Goal: Task Accomplishment & Management: Manage account settings

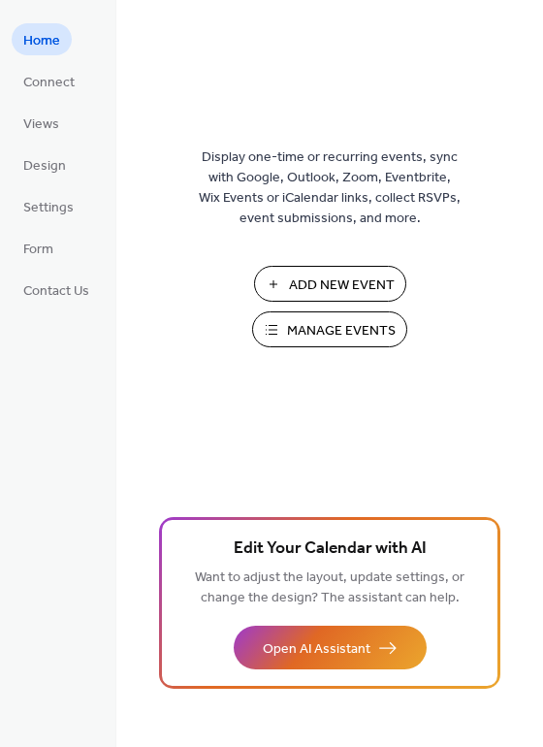
click at [342, 338] on span "Manage Events" at bounding box center [341, 331] width 109 height 20
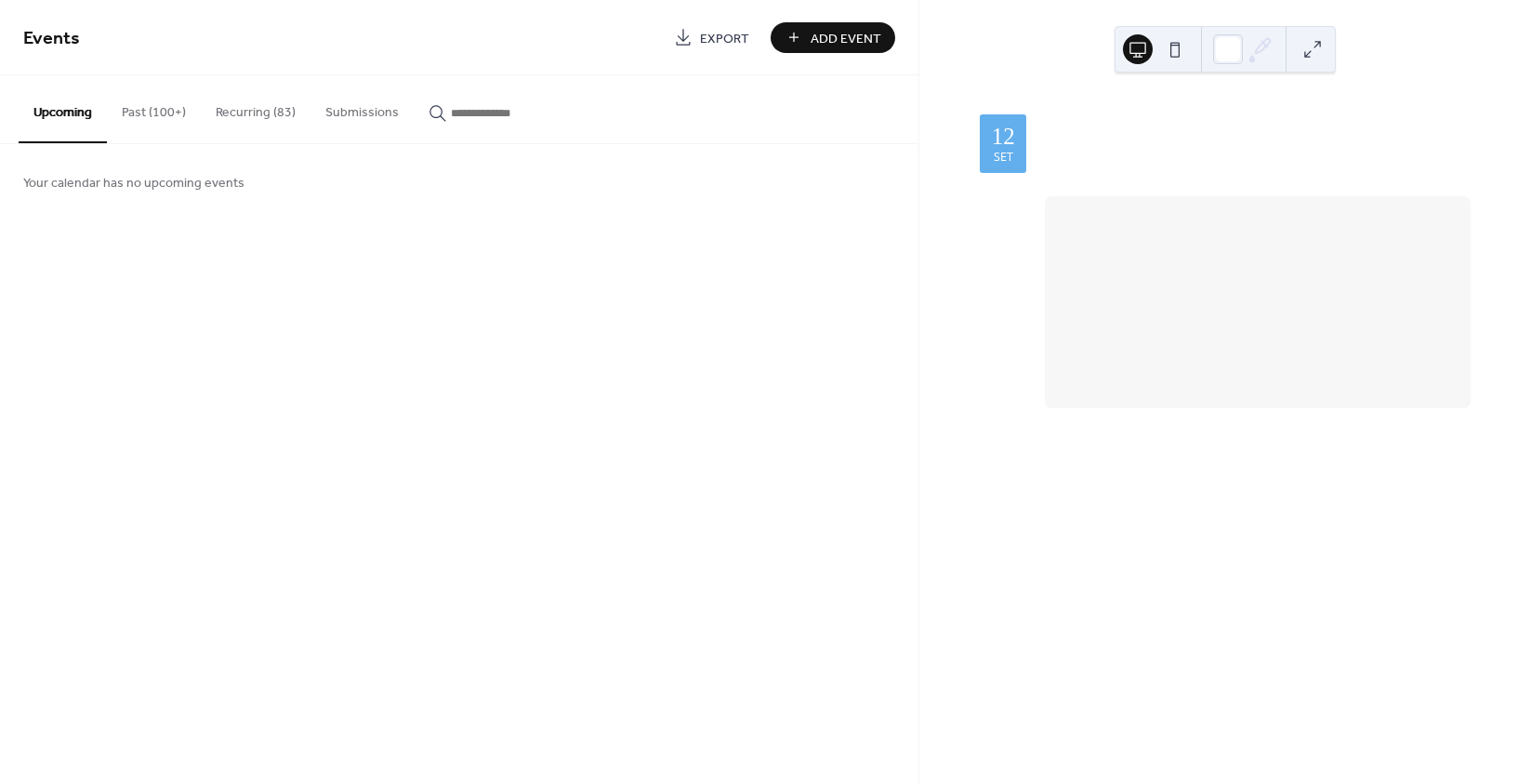
click at [247, 110] on button "Recurring (83)" at bounding box center [255, 108] width 109 height 66
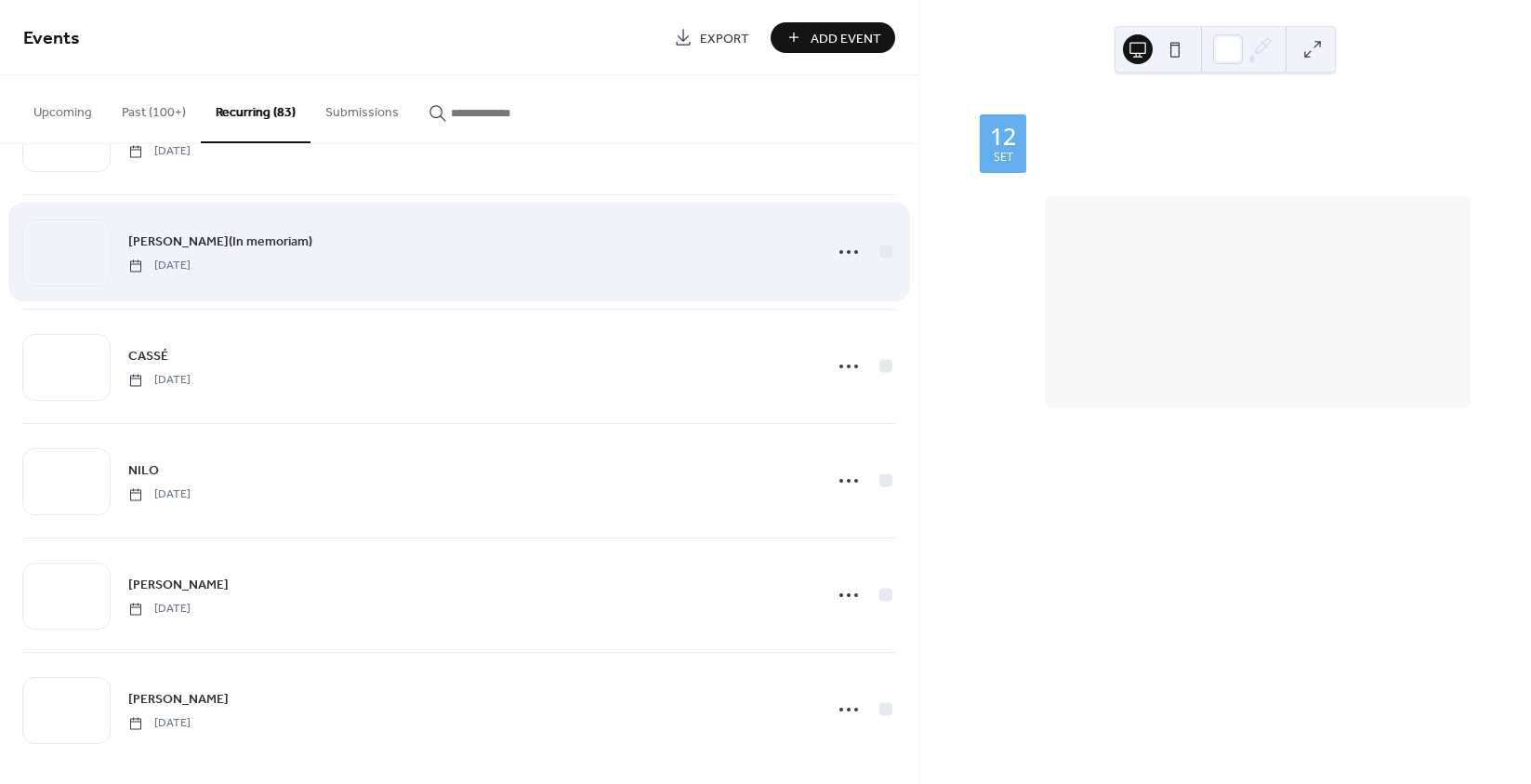
scroll to position [8905, 0]
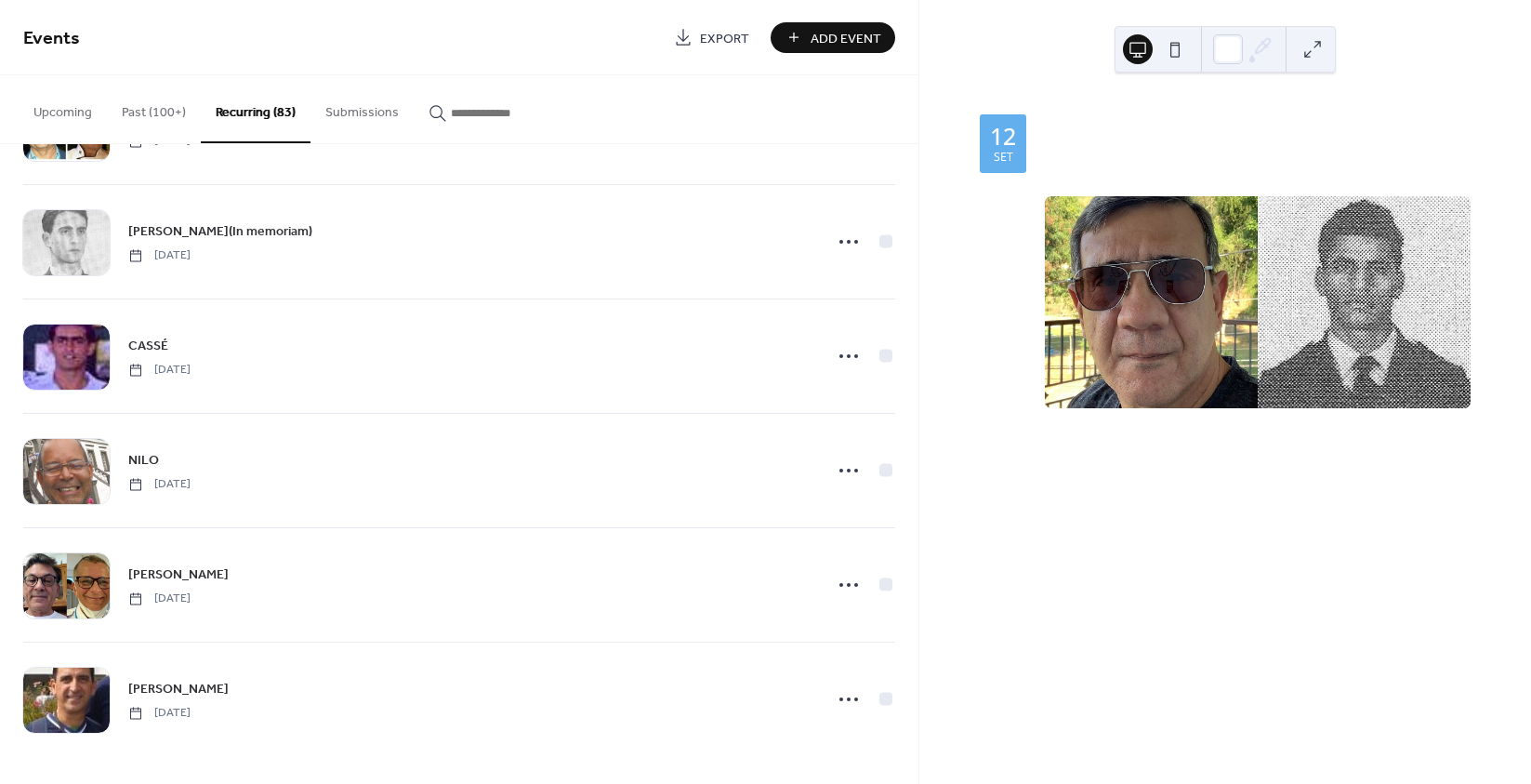
click at [149, 114] on button "Past (100+)" at bounding box center [154, 108] width 94 height 66
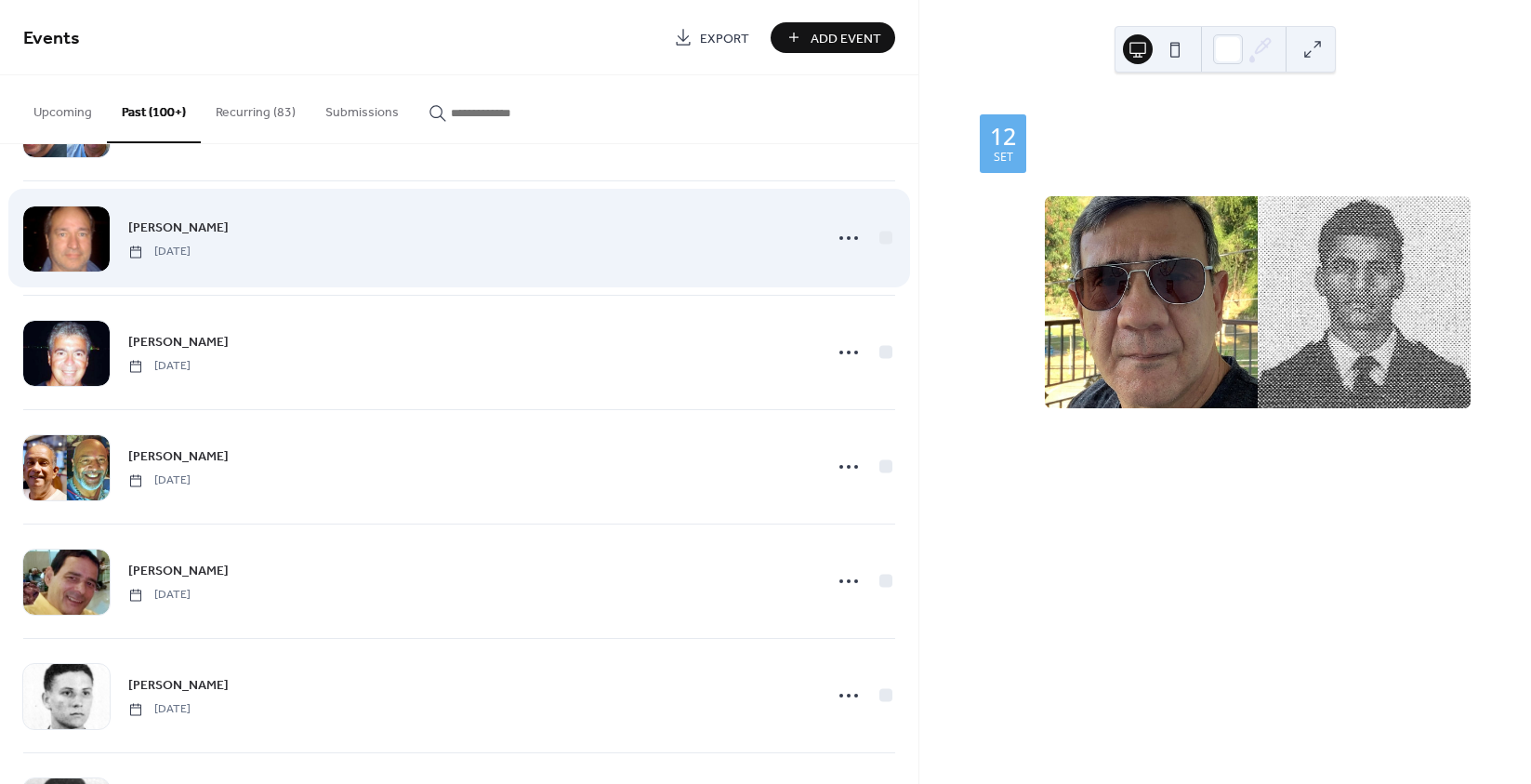
scroll to position [93, 0]
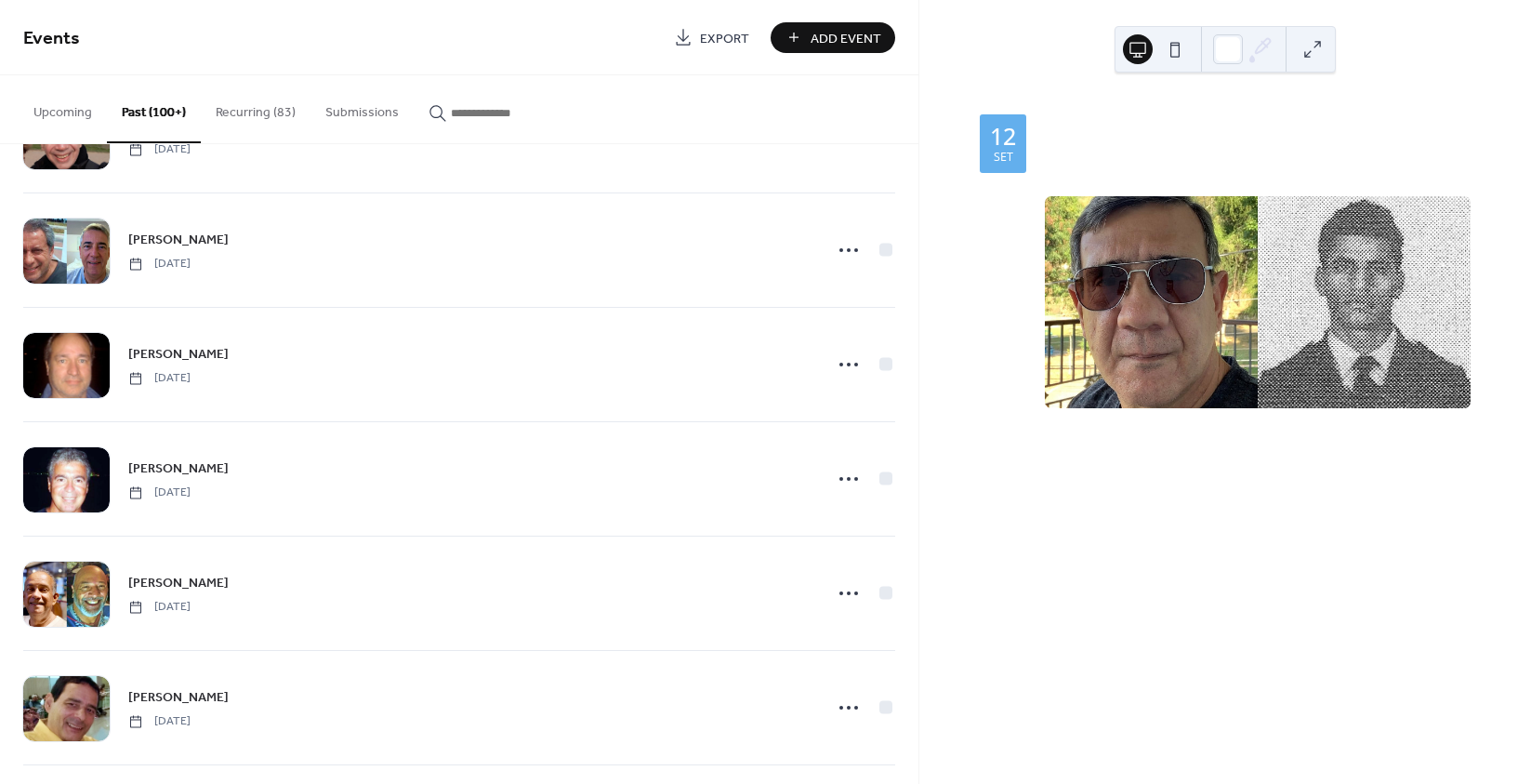
click at [257, 116] on button "Recurring (83)" at bounding box center [255, 108] width 109 height 66
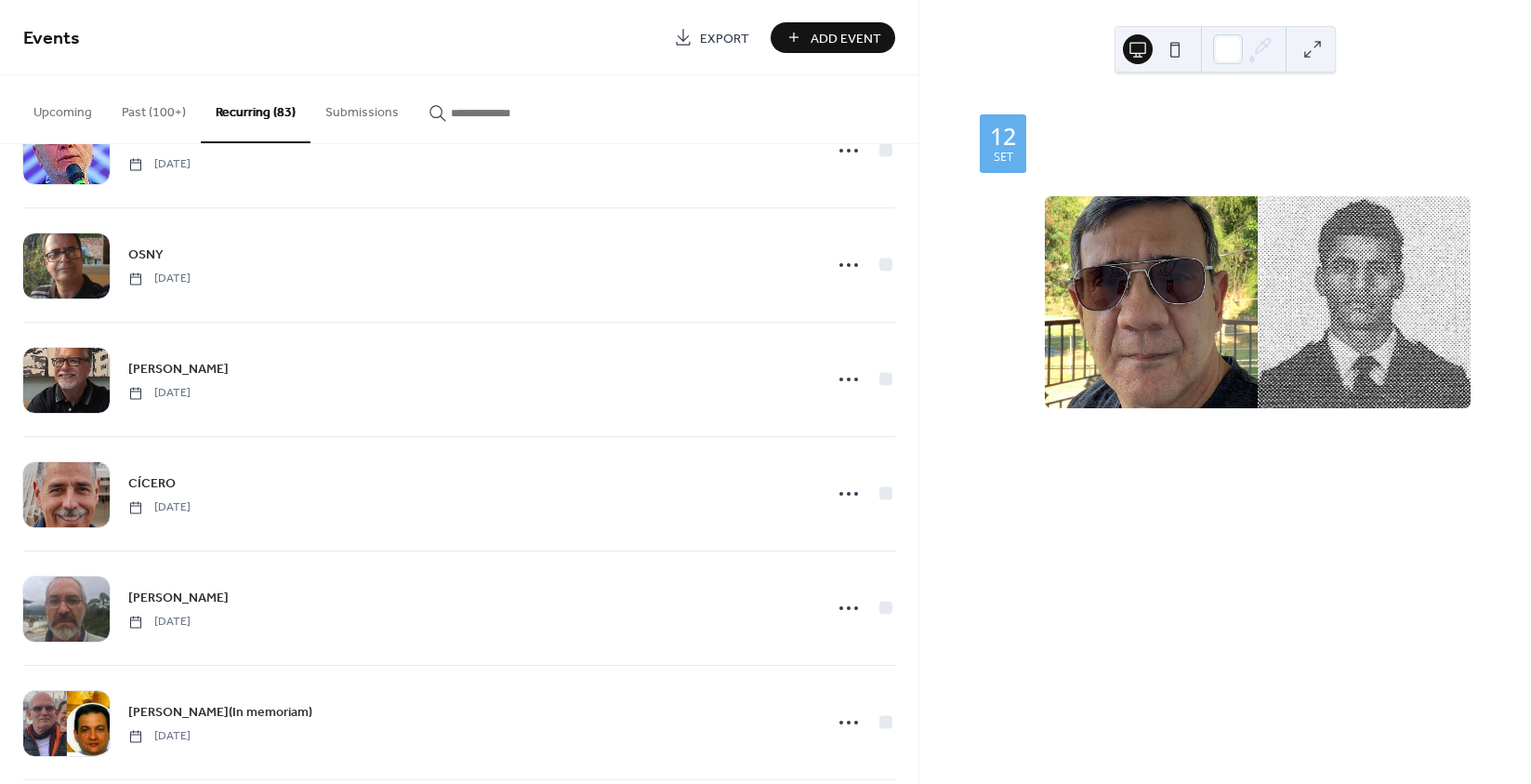
scroll to position [5577, 0]
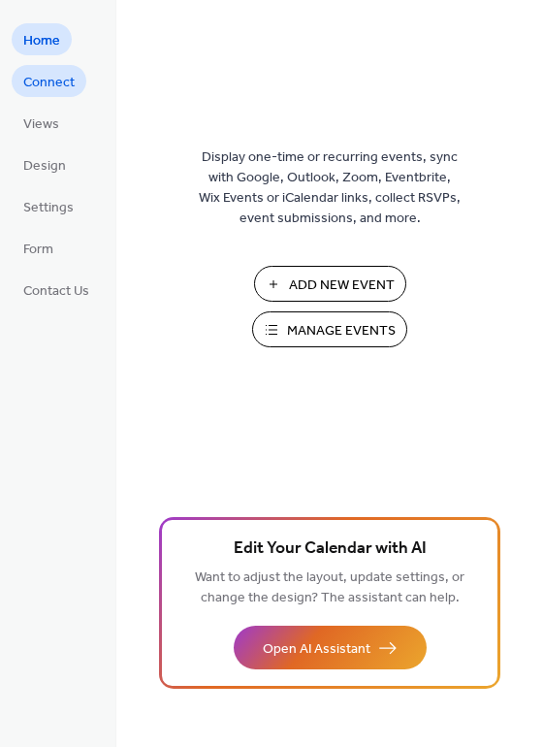
click at [47, 87] on span "Connect" at bounding box center [48, 83] width 51 height 20
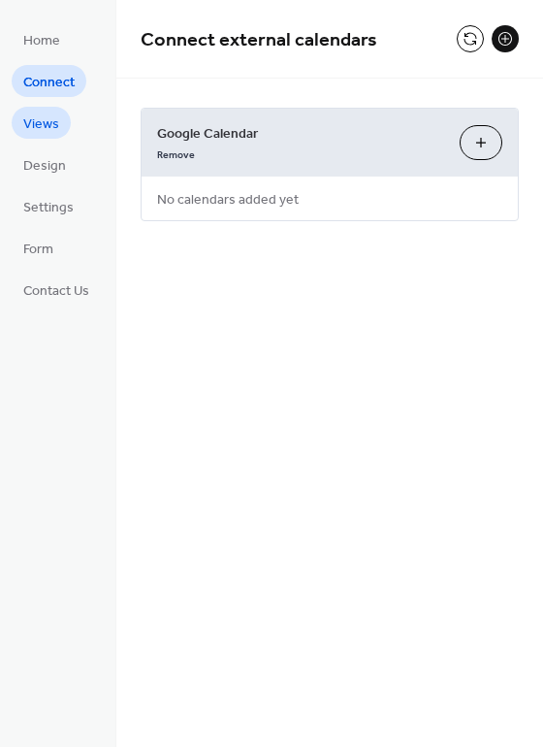
click at [45, 126] on span "Views" at bounding box center [41, 124] width 36 height 20
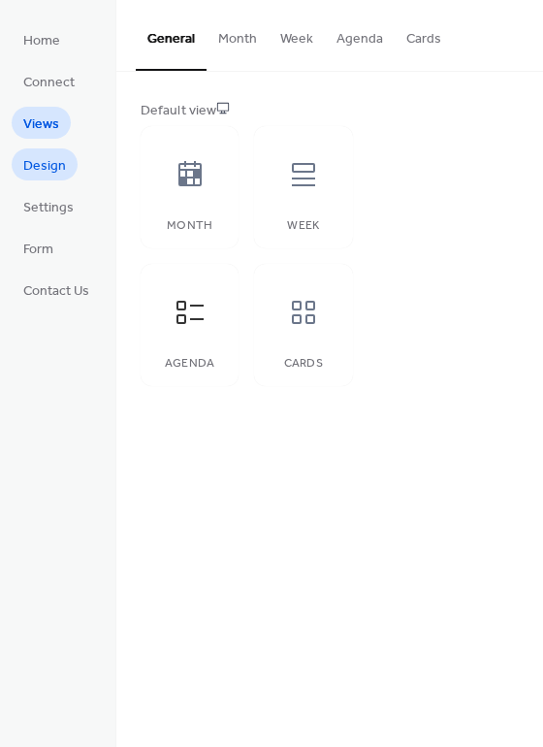
click at [42, 163] on span "Design" at bounding box center [44, 166] width 43 height 20
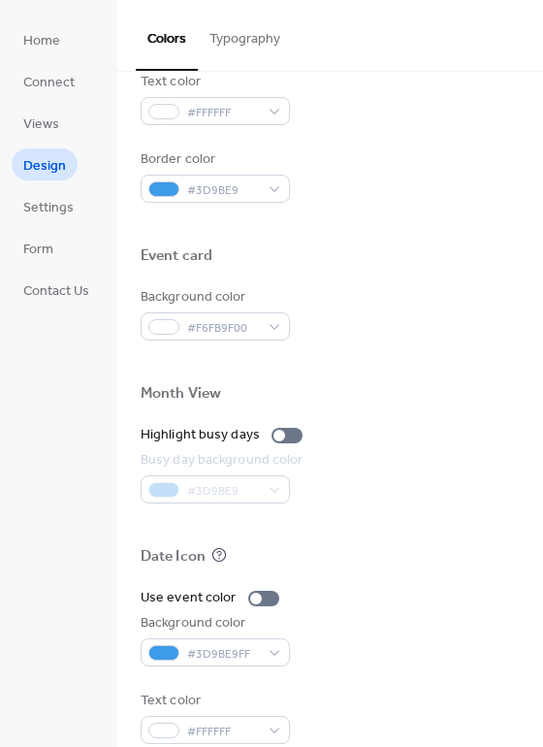
scroll to position [830, 0]
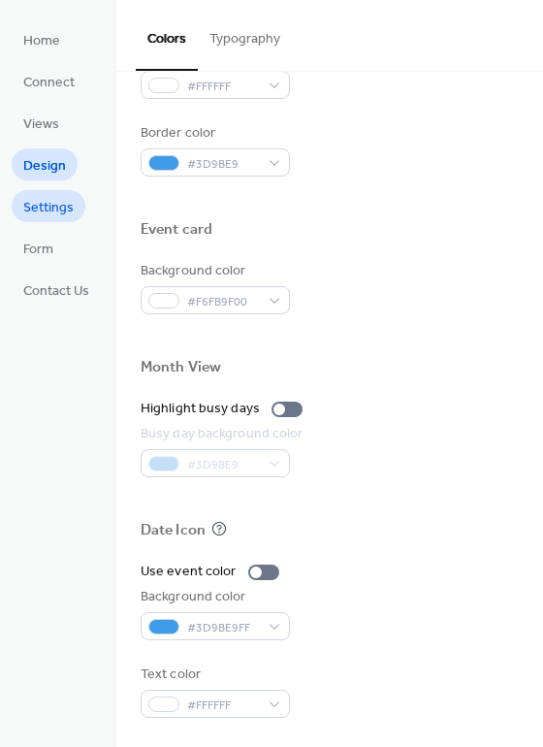
click at [49, 216] on span "Settings" at bounding box center [48, 208] width 50 height 20
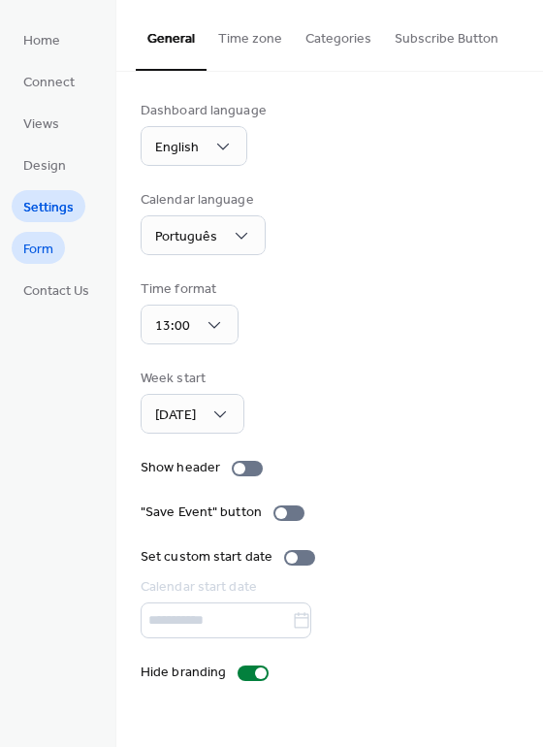
click at [47, 253] on span "Form" at bounding box center [38, 250] width 30 height 20
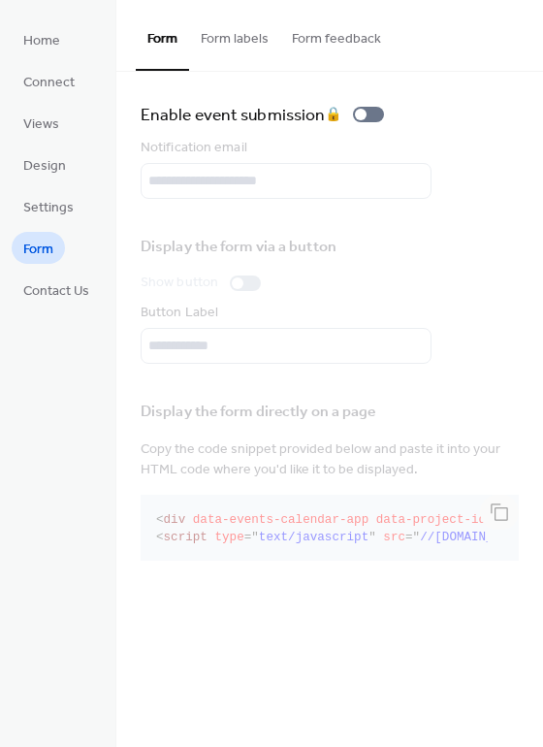
click at [263, 42] on button "Form labels" at bounding box center [234, 34] width 91 height 69
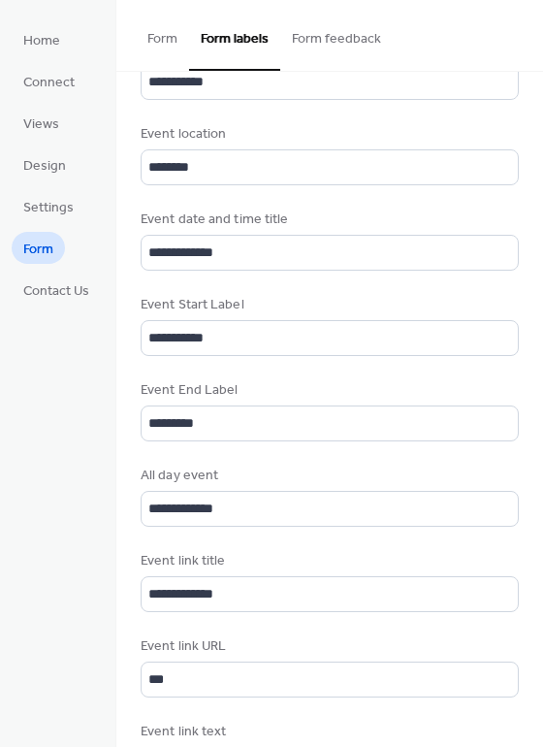
scroll to position [810, 0]
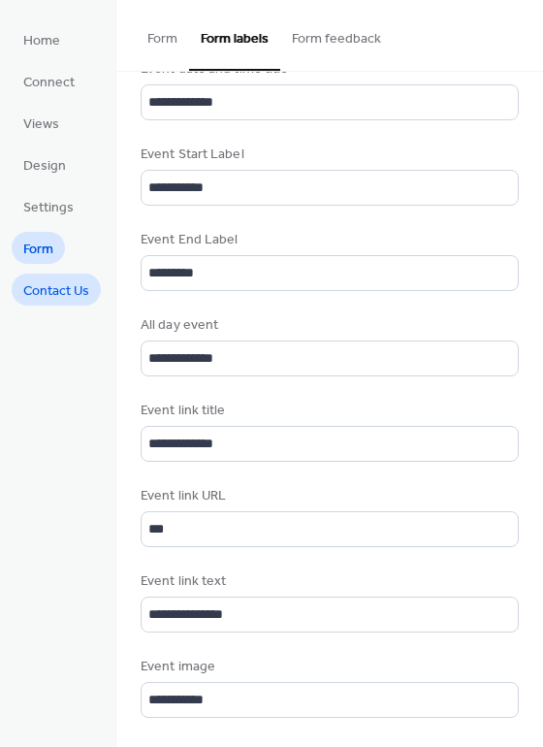
click at [77, 282] on span "Contact Us" at bounding box center [56, 291] width 66 height 20
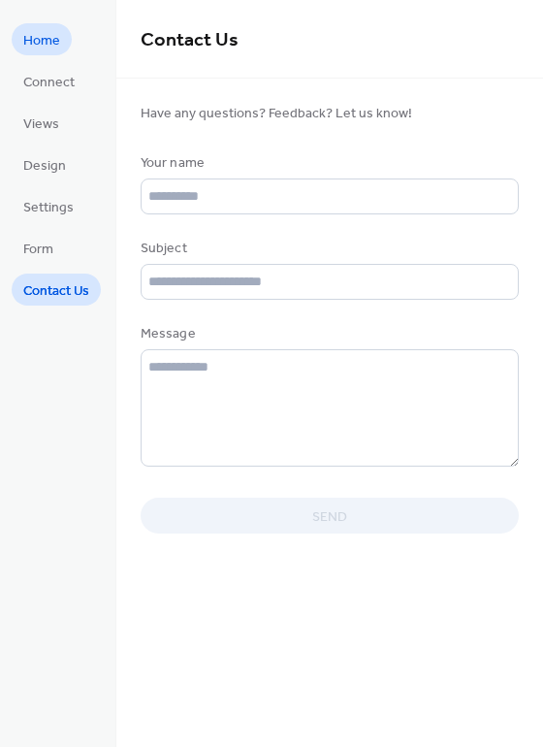
click at [54, 51] on span "Home" at bounding box center [41, 41] width 37 height 20
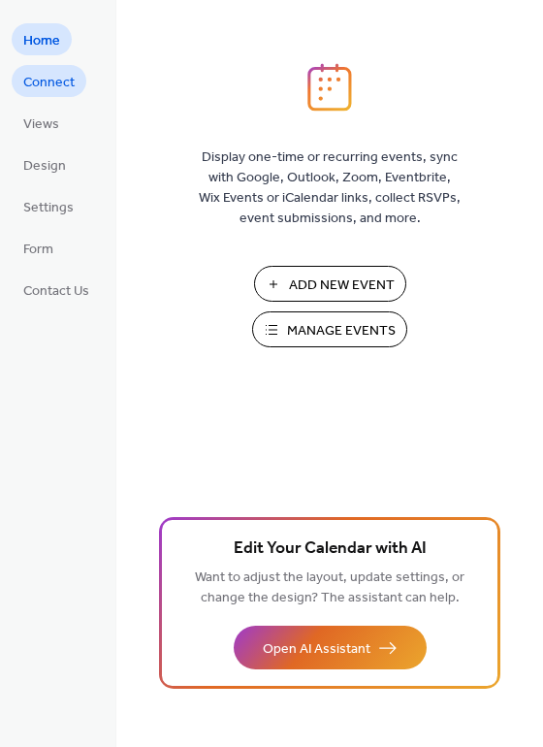
click at [54, 83] on span "Connect" at bounding box center [48, 83] width 51 height 20
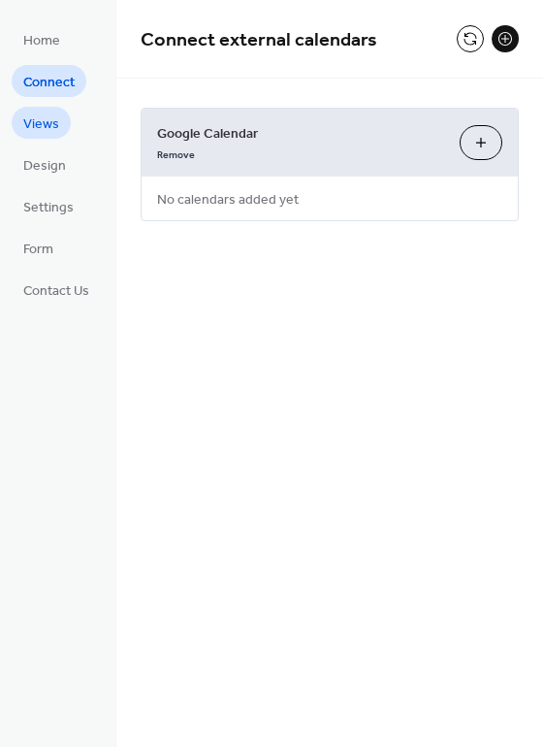
click at [50, 118] on span "Views" at bounding box center [41, 124] width 36 height 20
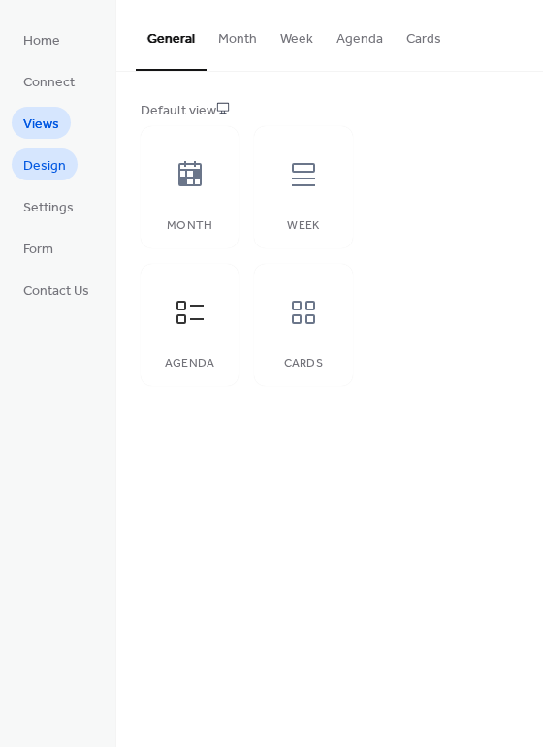
click at [48, 156] on span "Design" at bounding box center [44, 166] width 43 height 20
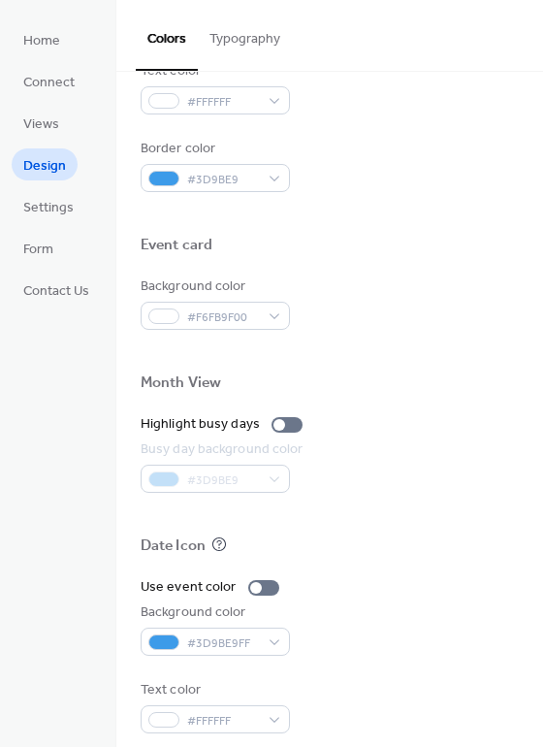
scroll to position [830, 0]
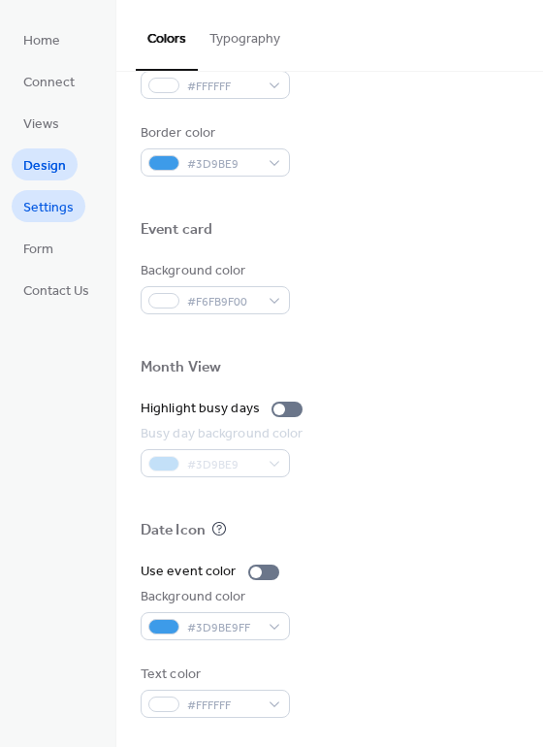
click at [57, 208] on span "Settings" at bounding box center [48, 208] width 50 height 20
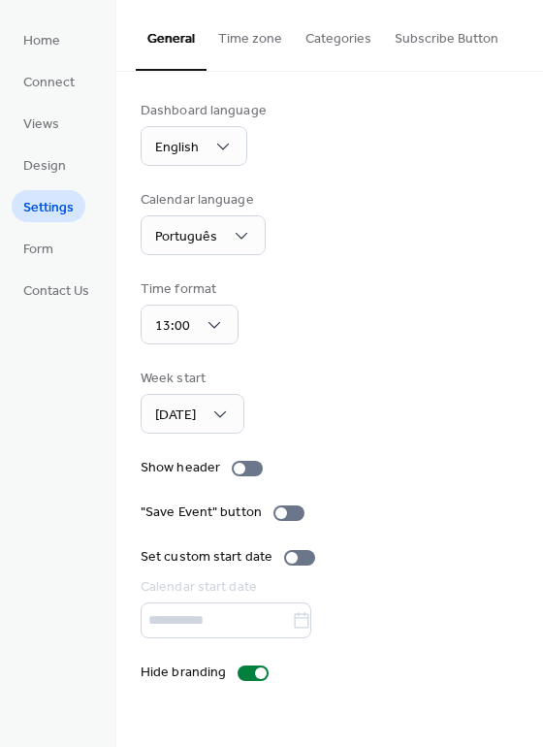
click at [265, 37] on button "Time zone" at bounding box center [250, 34] width 87 height 69
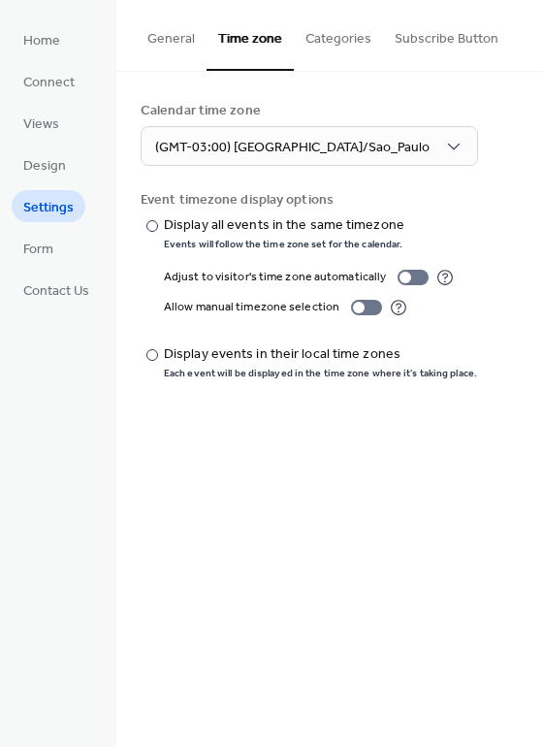
click at [323, 37] on button "Categories" at bounding box center [338, 34] width 89 height 69
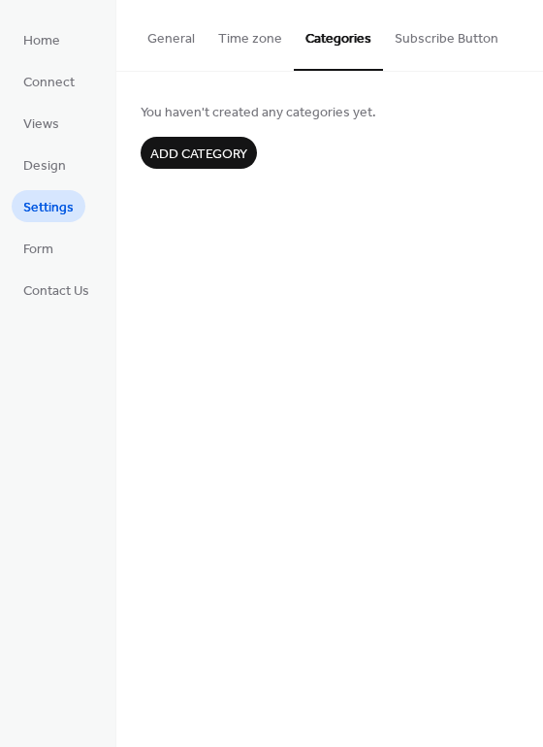
click at [414, 44] on button "Subscribe Button" at bounding box center [446, 34] width 127 height 69
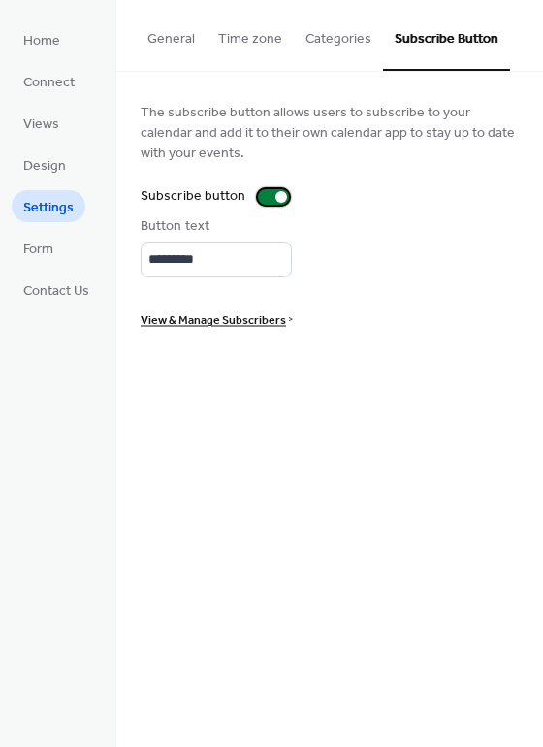
click at [269, 194] on div at bounding box center [273, 197] width 31 height 16
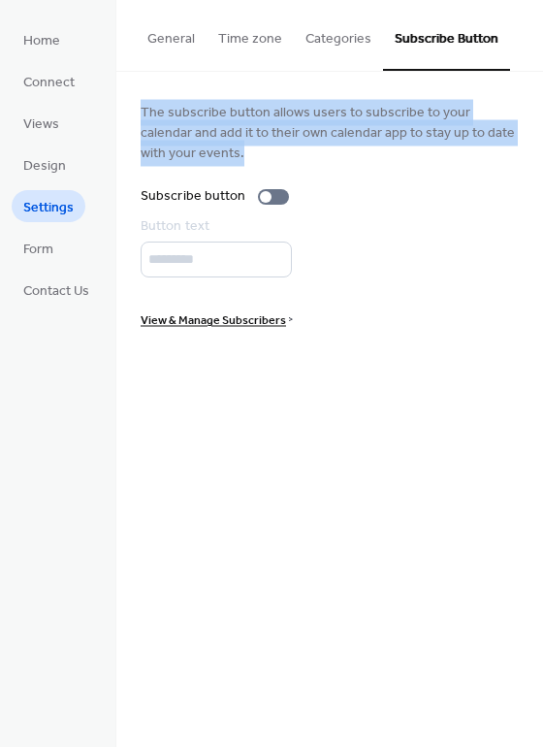
drag, startPoint x: 191, startPoint y: 152, endPoint x: 139, endPoint y: 107, distance: 69.4
click at [139, 107] on div "The subscribe button allows users to subscribe to your calendar and add it to t…" at bounding box center [329, 215] width 427 height 286
click at [237, 323] on span "View & Manage Subscribers" at bounding box center [213, 320] width 145 height 20
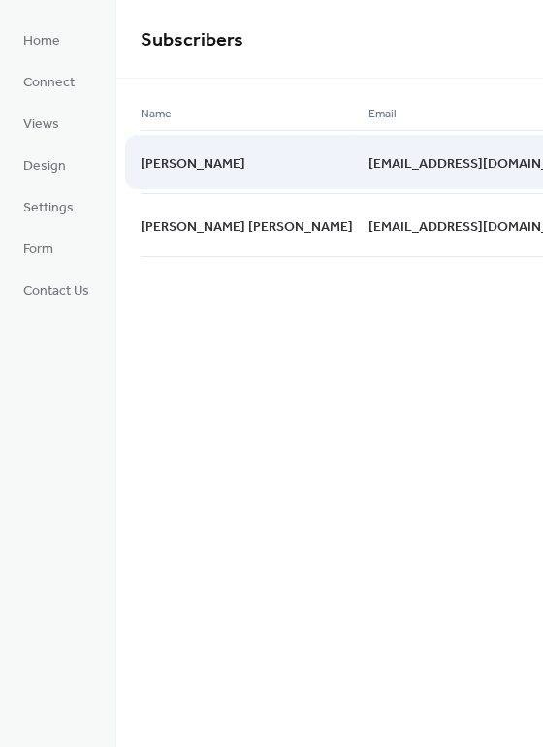
click at [212, 158] on div "De Souza" at bounding box center [255, 161] width 228 height 63
drag, startPoint x: 348, startPoint y: 169, endPoint x: 247, endPoint y: 159, distance: 101.3
click at [0, 0] on div "De Souza avecdesouza@gmail.com 3 months ago" at bounding box center [0, 0] width 0 height 0
drag, startPoint x: 358, startPoint y: 164, endPoint x: 189, endPoint y: 151, distance: 169.2
click at [0, 0] on div "De Souza avecdesouza@gmail.com 3 months ago" at bounding box center [0, 0] width 0 height 0
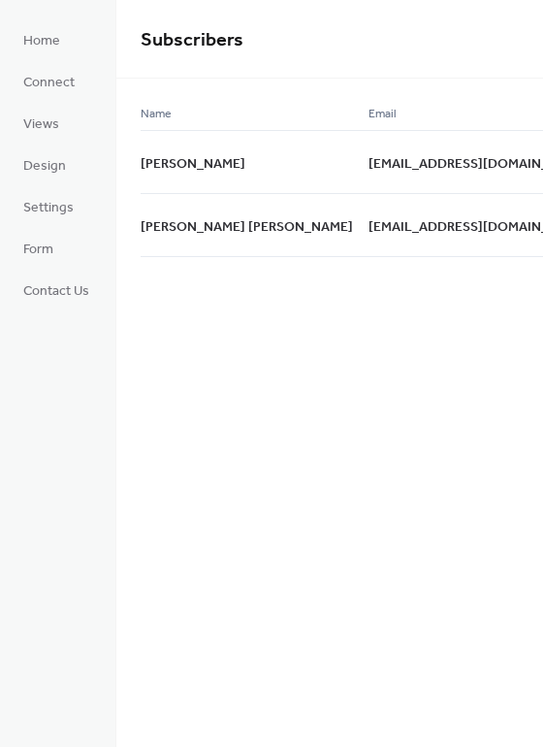
click at [226, 303] on div "Subscribers Name Email Date De Souza avecdesouza@gmail.com 3 months ago José Ro…" at bounding box center [329, 154] width 427 height 309
click at [44, 244] on span "Form" at bounding box center [38, 250] width 30 height 20
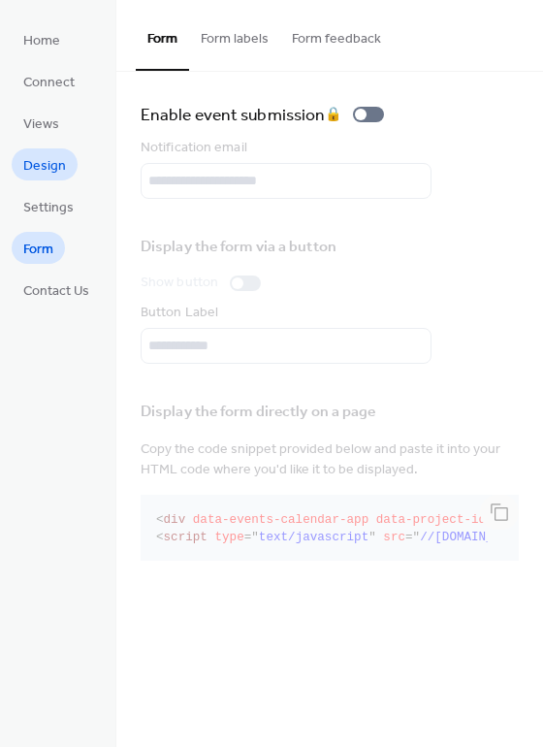
click at [34, 165] on span "Design" at bounding box center [44, 166] width 43 height 20
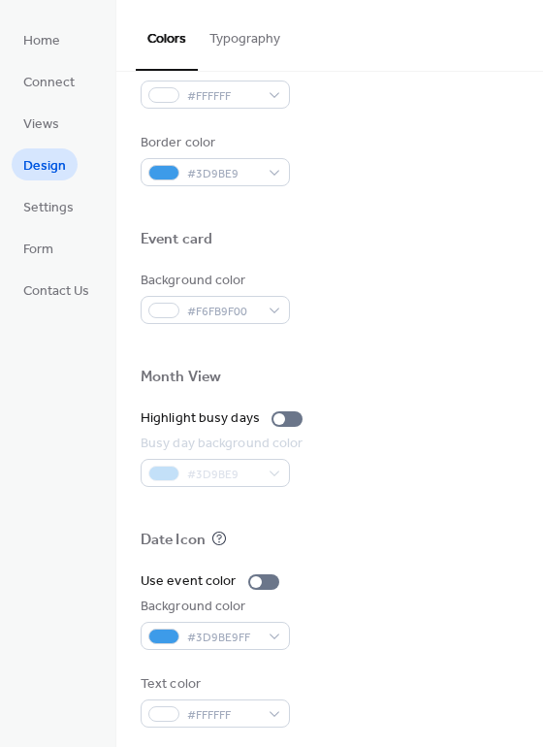
scroll to position [830, 0]
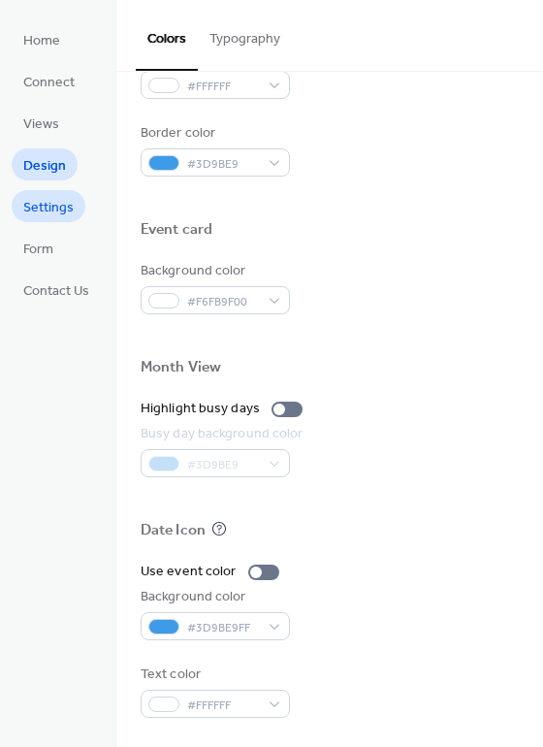
click at [32, 210] on span "Settings" at bounding box center [48, 208] width 50 height 20
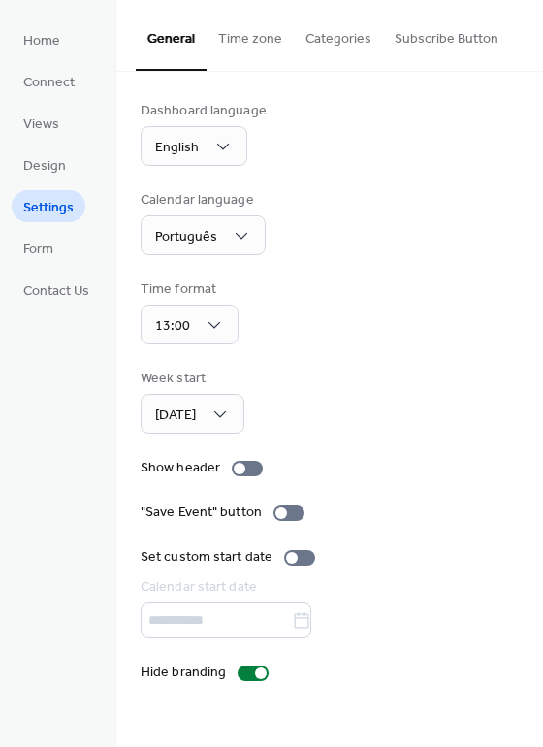
click at [452, 32] on button "Subscribe Button" at bounding box center [446, 34] width 127 height 69
